Goal: Information Seeking & Learning: Learn about a topic

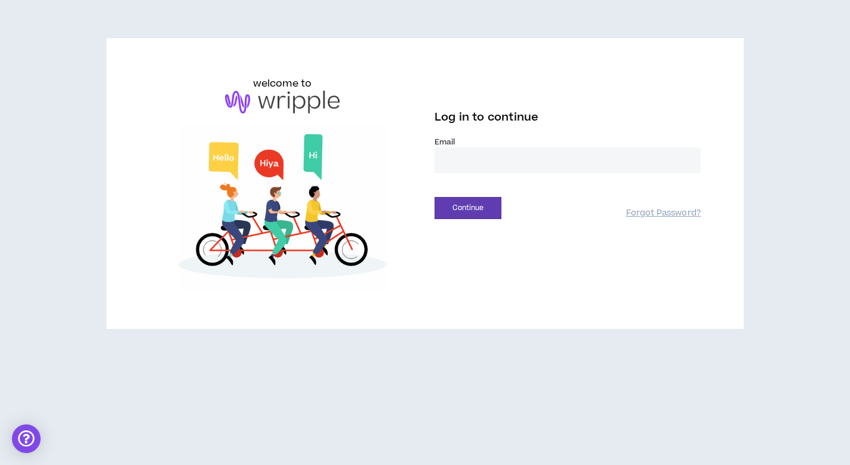
type input "**********"
click at [452, 218] on button "Continue" at bounding box center [467, 208] width 67 height 22
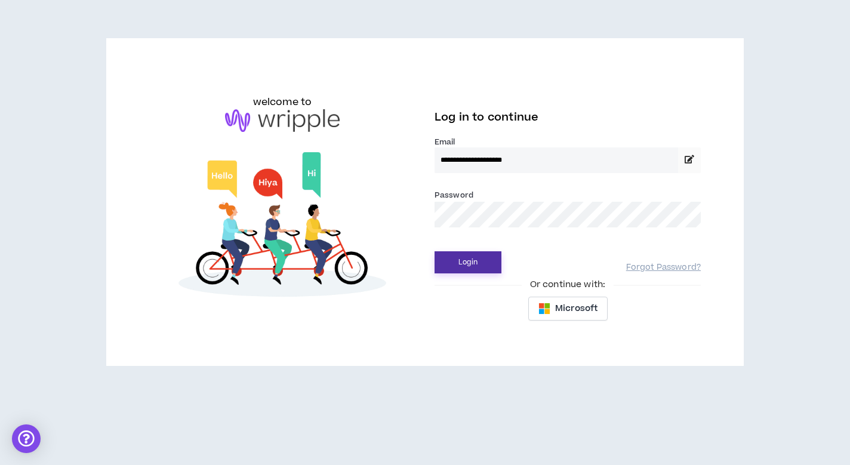
click at [451, 270] on button "Login" at bounding box center [467, 262] width 67 height 22
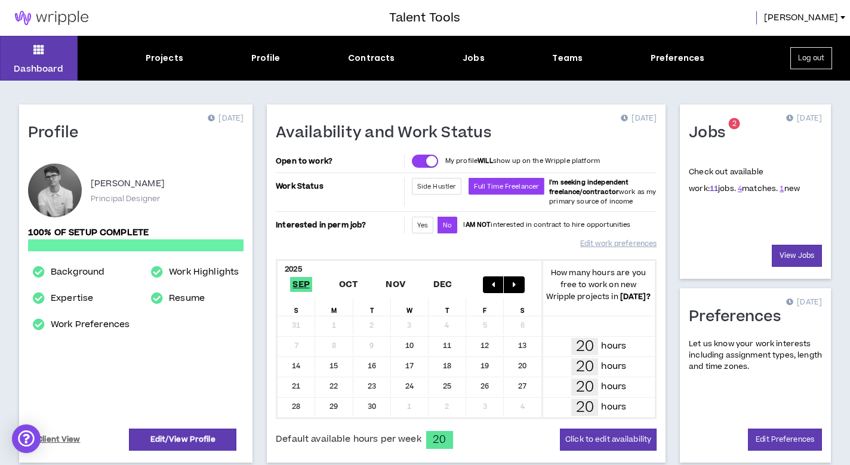
click at [710, 191] on link "11" at bounding box center [714, 188] width 8 height 11
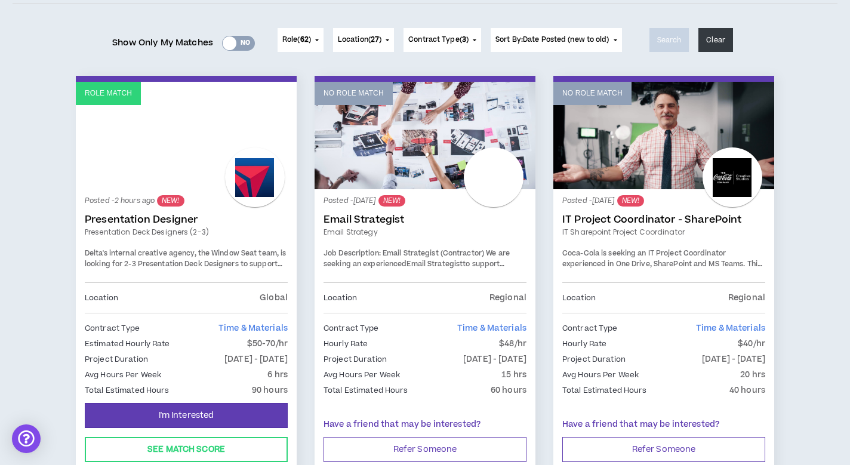
scroll to position [152, 0]
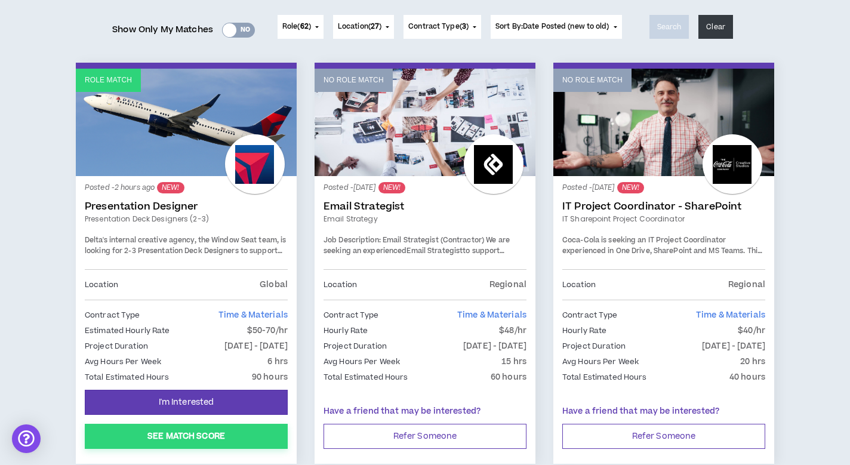
click at [199, 437] on button "See Match Score" at bounding box center [186, 436] width 203 height 25
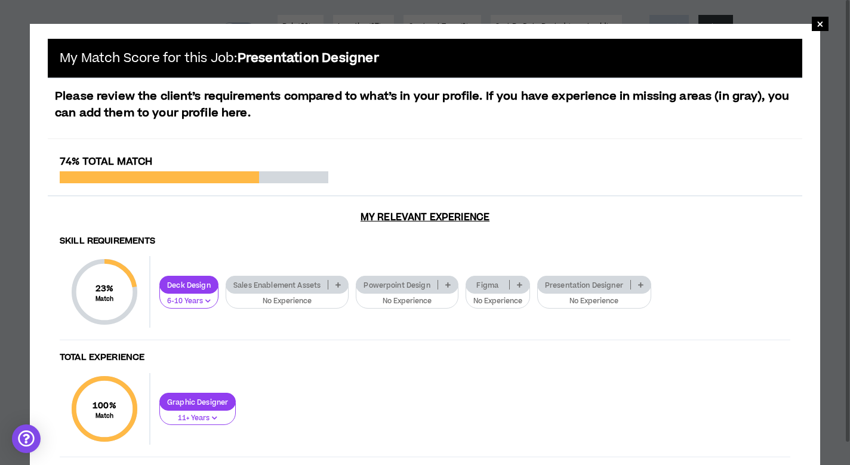
click at [520, 282] on icon at bounding box center [519, 285] width 5 height 6
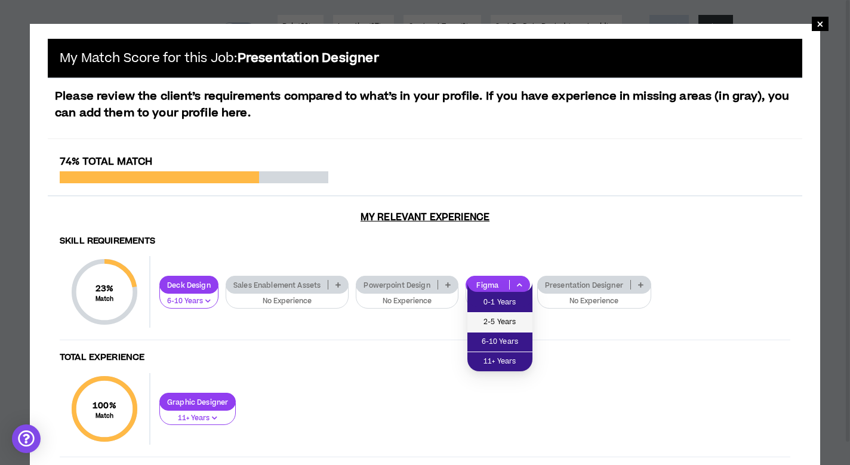
click at [499, 325] on span "2-5 Years" at bounding box center [499, 322] width 51 height 13
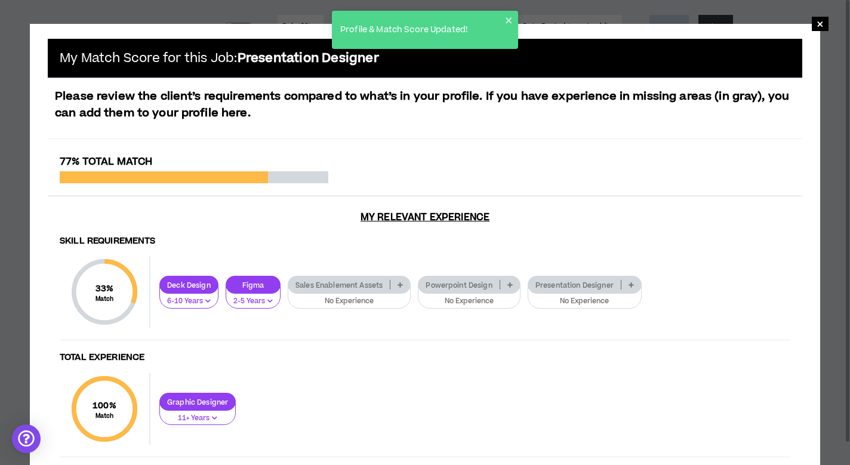
click at [400, 282] on icon at bounding box center [399, 285] width 5 height 6
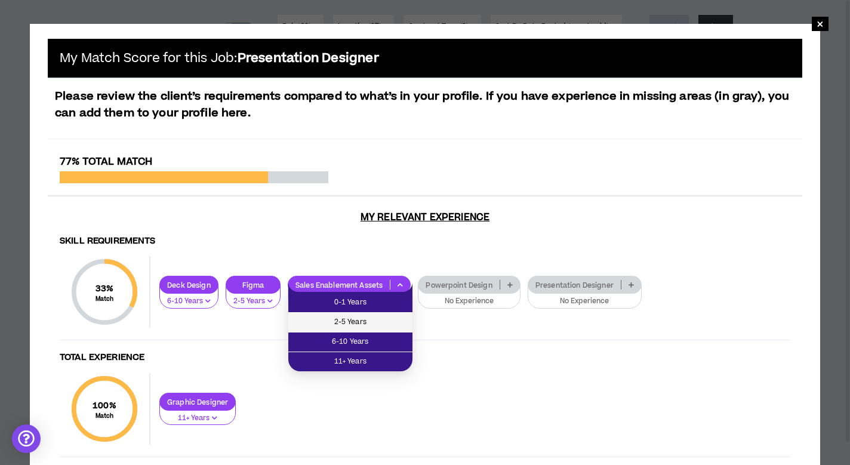
click at [387, 323] on span "2-5 Years" at bounding box center [350, 322] width 110 height 13
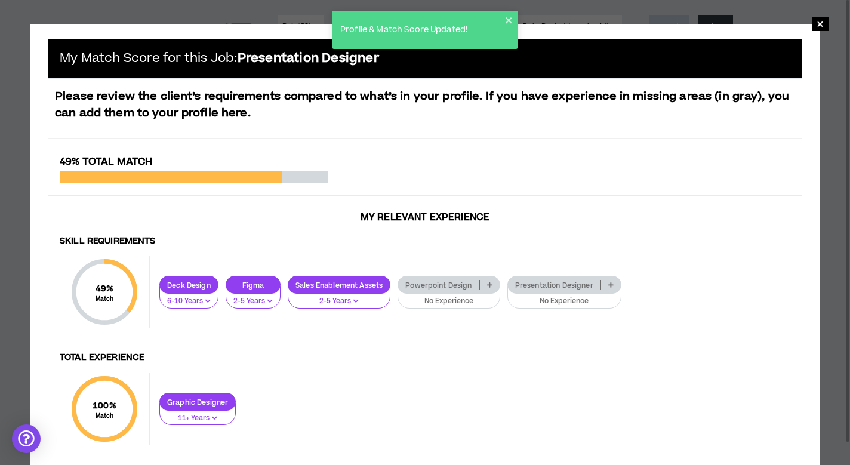
click at [613, 286] on icon at bounding box center [610, 285] width 5 height 6
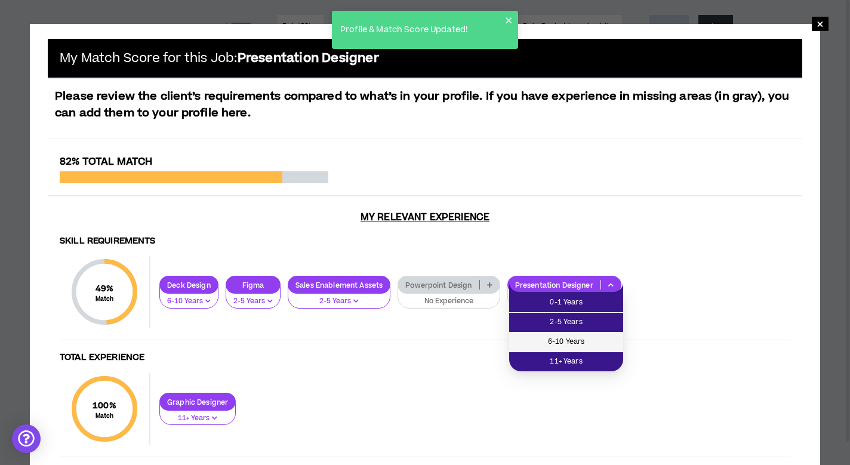
click at [576, 342] on span "6-10 Years" at bounding box center [566, 341] width 100 height 13
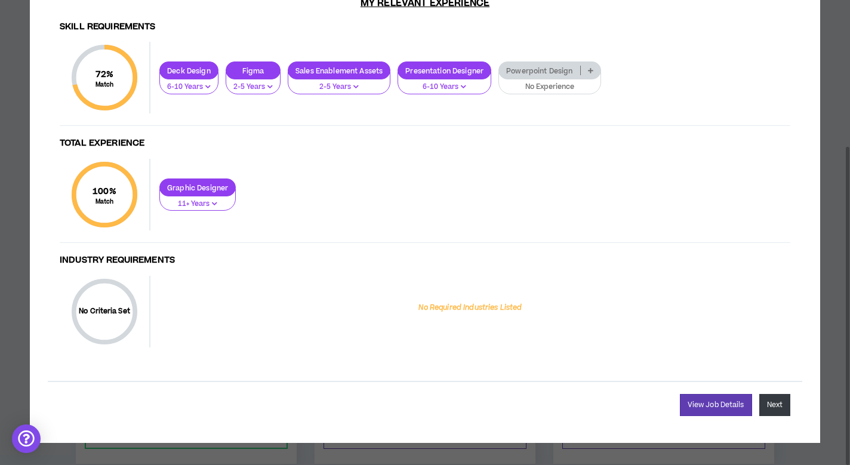
click at [770, 408] on button "Next" at bounding box center [774, 405] width 31 height 22
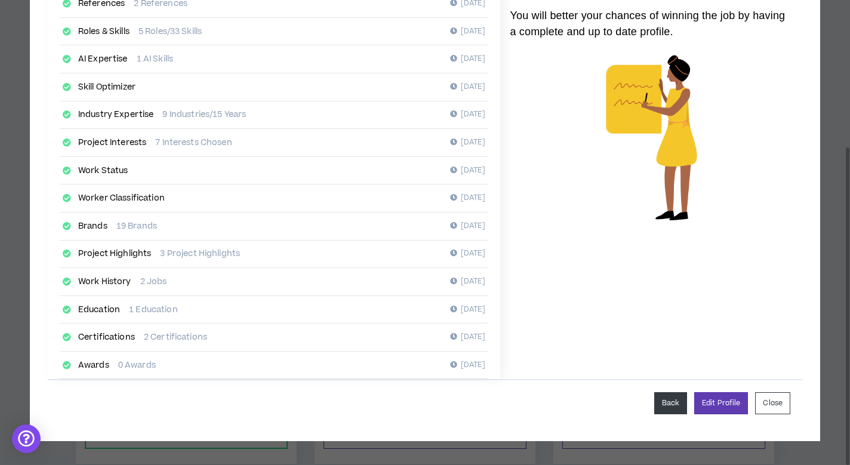
click at [670, 399] on button "Back" at bounding box center [670, 403] width 33 height 22
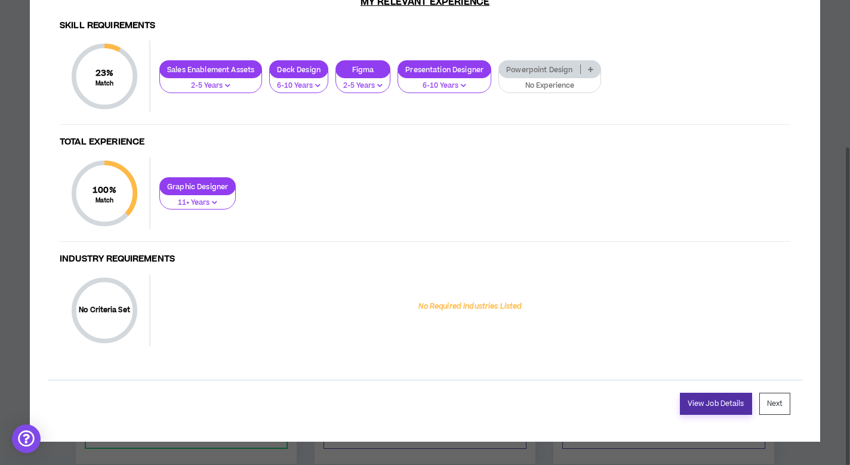
click at [701, 398] on link "View Job Details" at bounding box center [716, 404] width 72 height 22
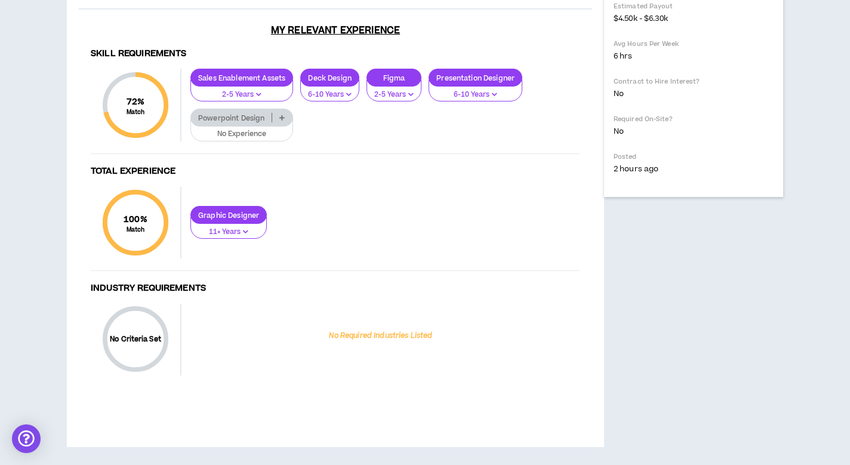
scroll to position [714, 0]
click at [279, 122] on p at bounding box center [282, 118] width 20 height 10
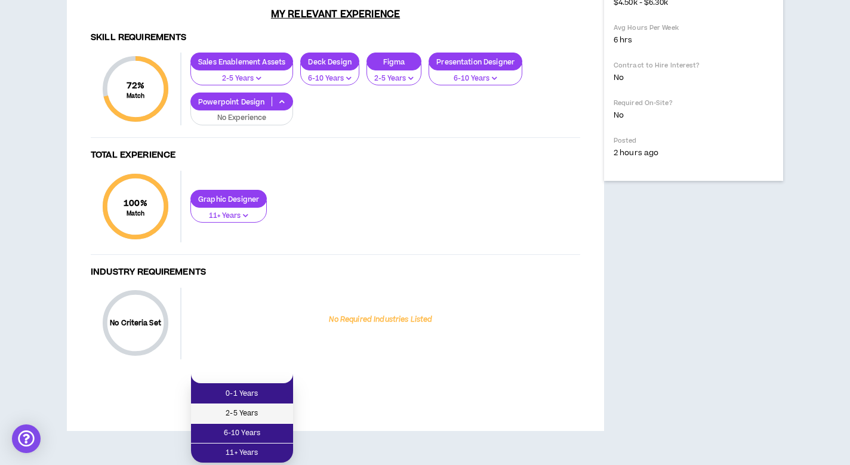
click at [263, 407] on span "2-5 Years" at bounding box center [242, 413] width 88 height 13
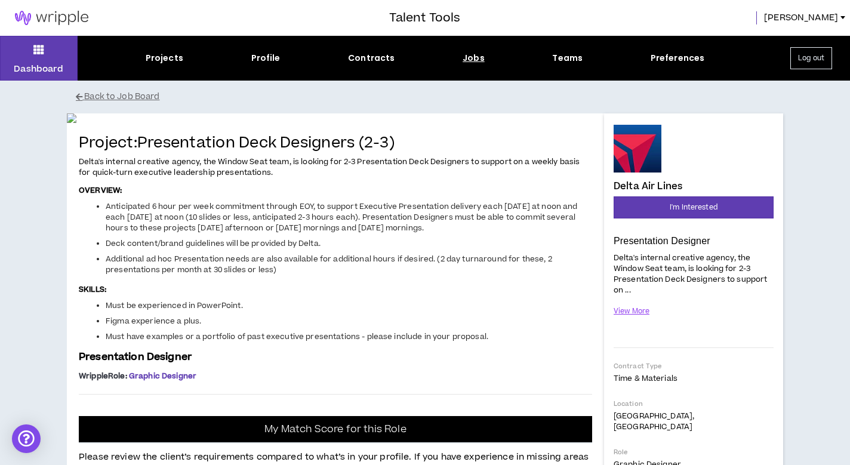
scroll to position [0, 0]
click at [110, 97] on button "Back to Job Board" at bounding box center [434, 97] width 716 height 21
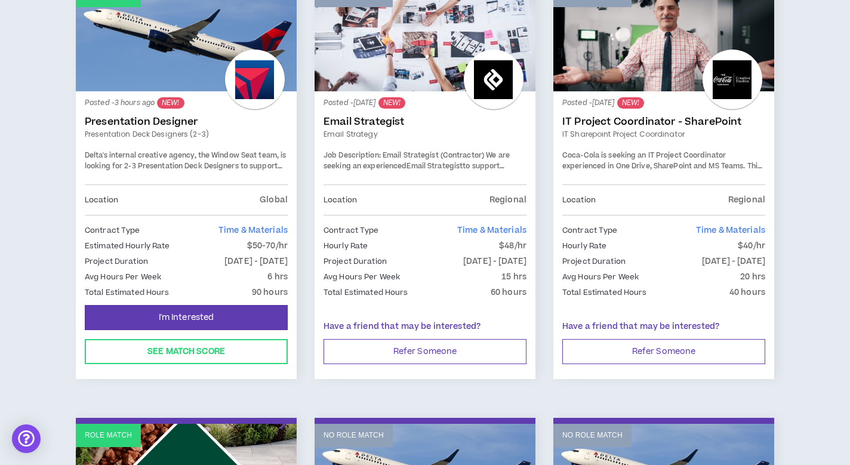
scroll to position [237, 0]
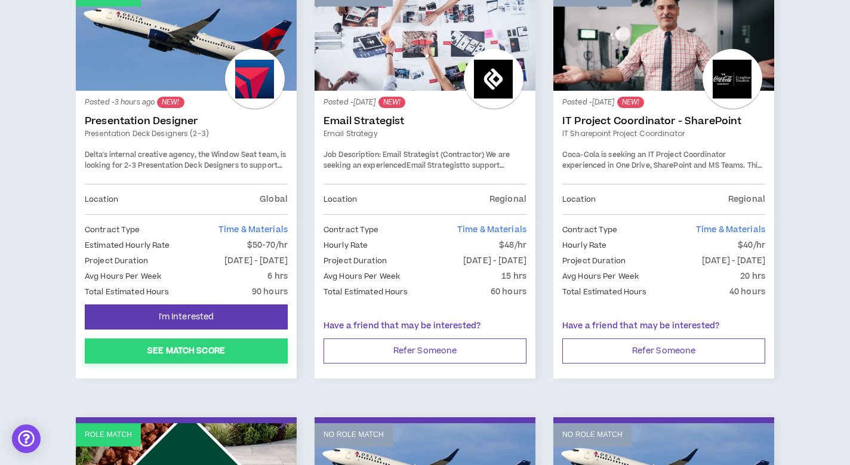
click at [227, 346] on button "See Match Score" at bounding box center [186, 350] width 203 height 25
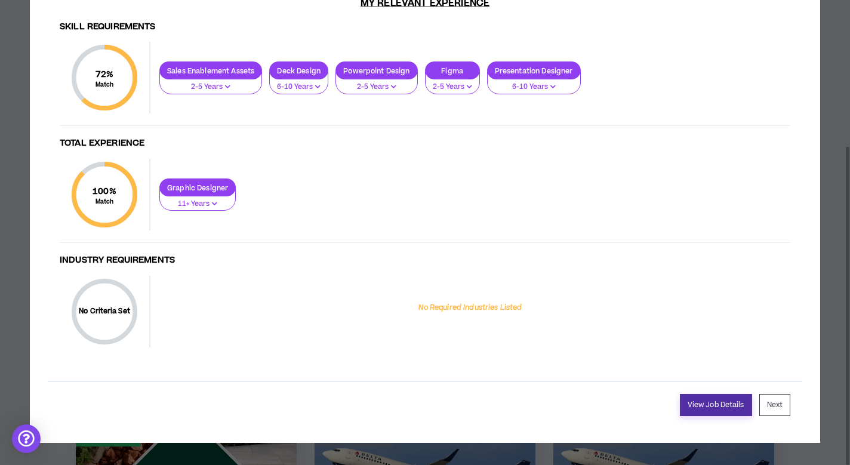
click at [704, 402] on link "View Job Details" at bounding box center [716, 405] width 72 height 22
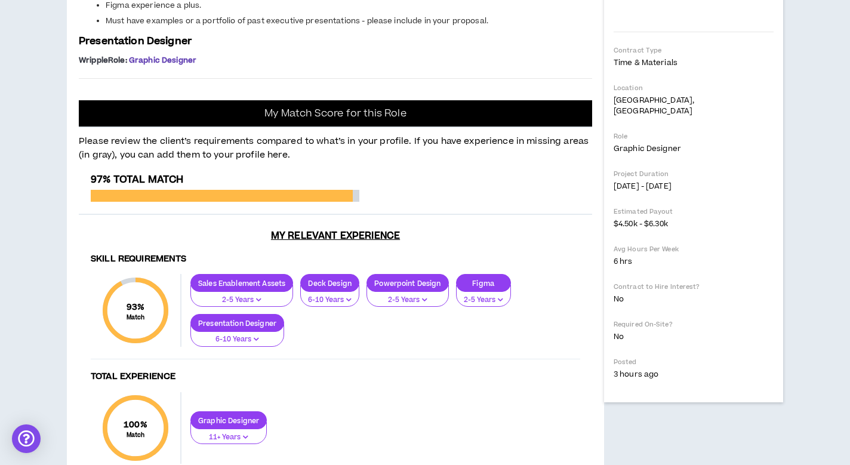
scroll to position [316, 0]
